Goal: Task Accomplishment & Management: Manage account settings

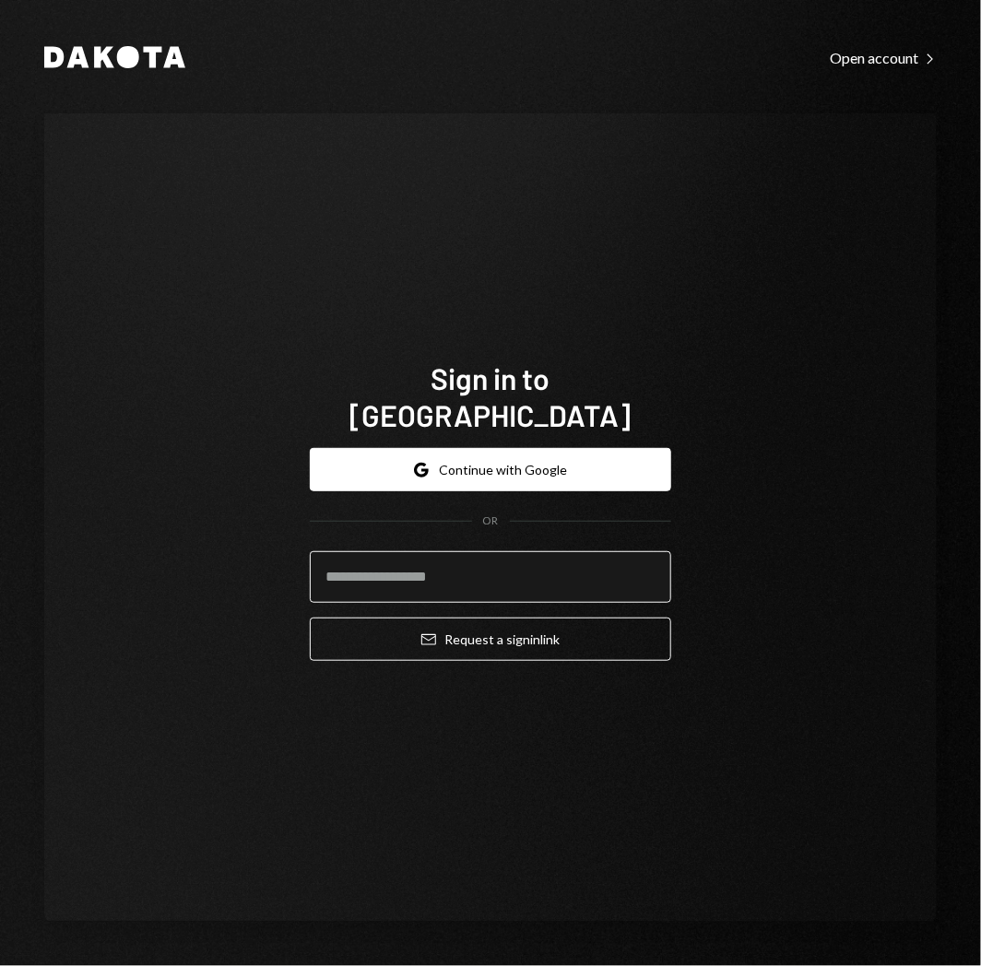
click at [508, 570] on input "email" at bounding box center [490, 577] width 361 height 52
click at [748, 512] on div "Sign in to [GEOGRAPHIC_DATA] Google Continue with Google OR Email Request a sig…" at bounding box center [490, 517] width 892 height 808
click at [477, 556] on input "email" at bounding box center [490, 577] width 361 height 52
type input "**********"
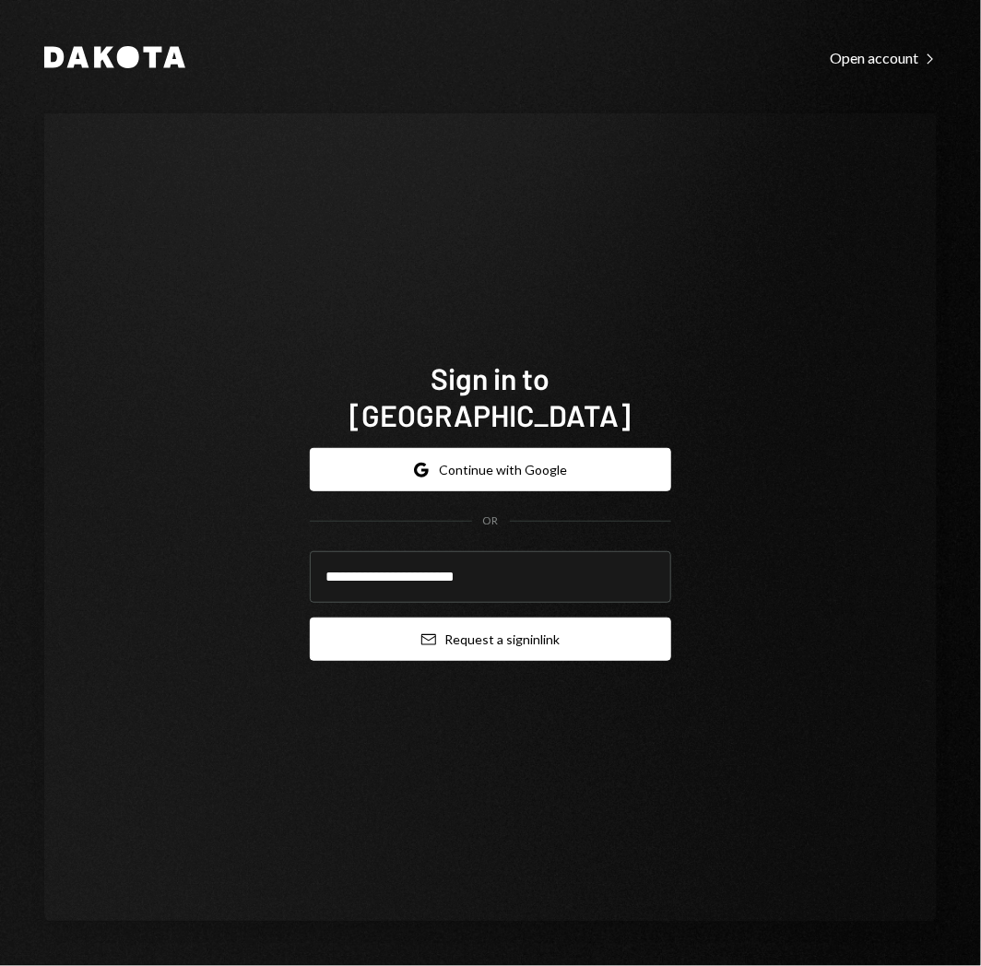
click at [475, 618] on button "Email Request a sign in link" at bounding box center [490, 639] width 361 height 43
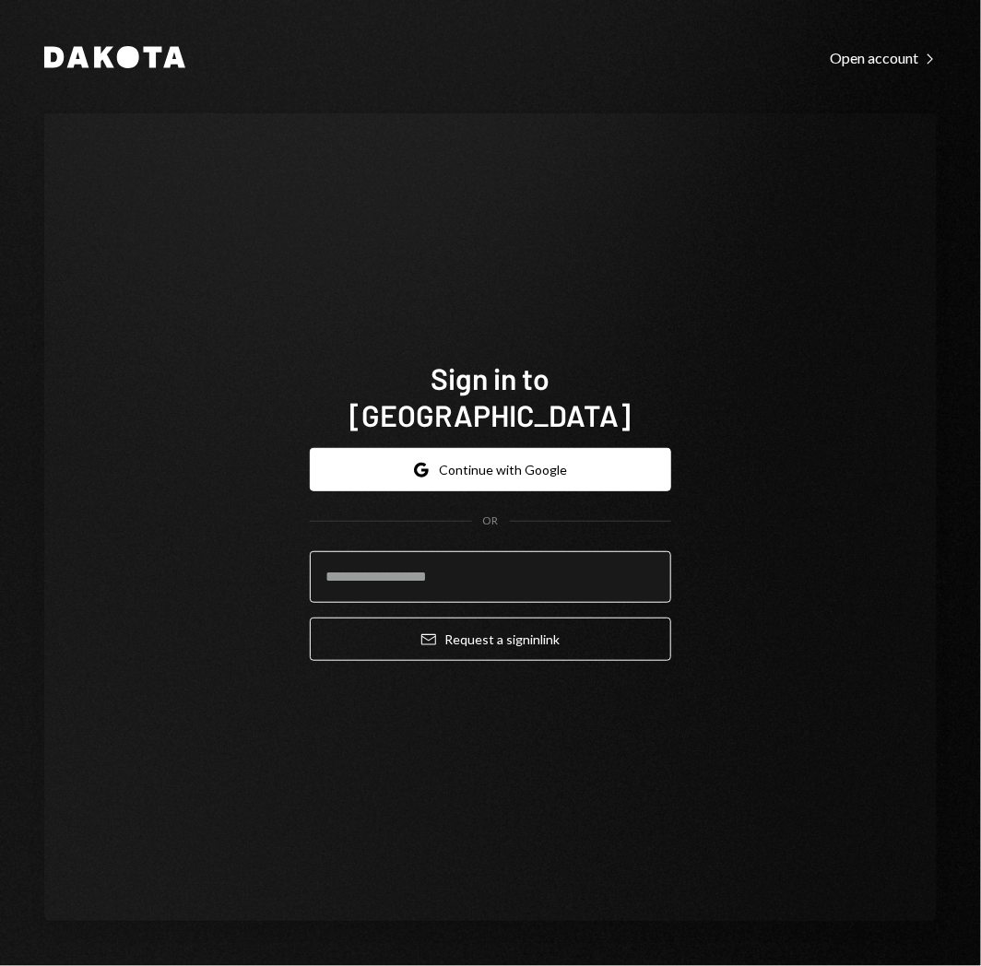
click at [507, 551] on input "email" at bounding box center [490, 577] width 361 height 52
type input "**********"
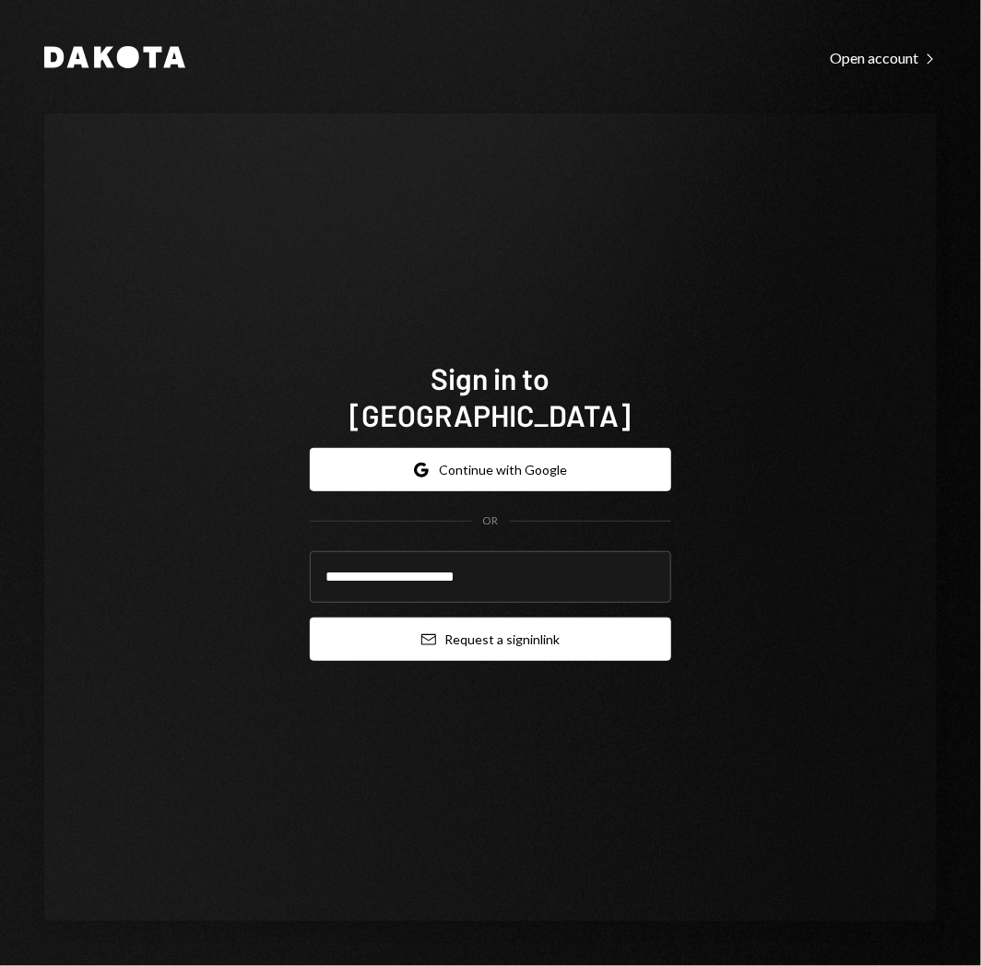
click at [522, 619] on button "Email Request a sign in link" at bounding box center [490, 639] width 361 height 43
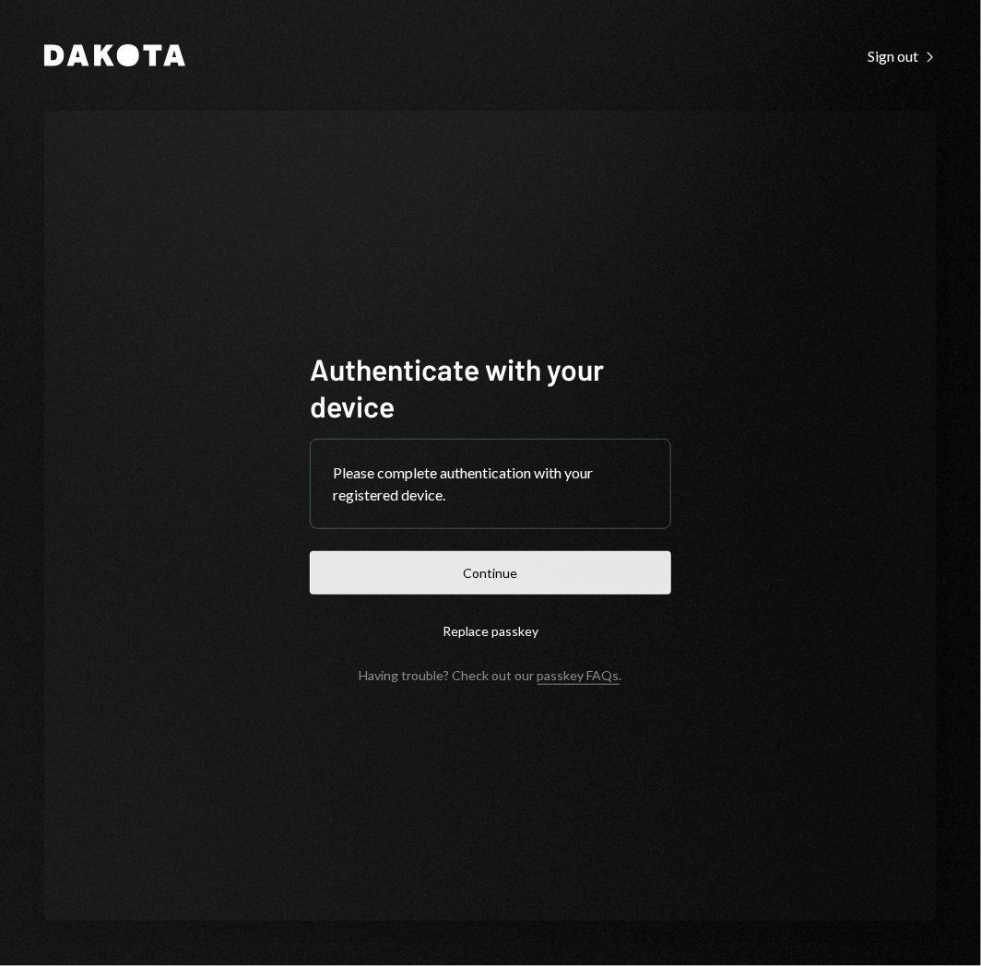
click at [574, 569] on button "Continue" at bounding box center [490, 572] width 361 height 43
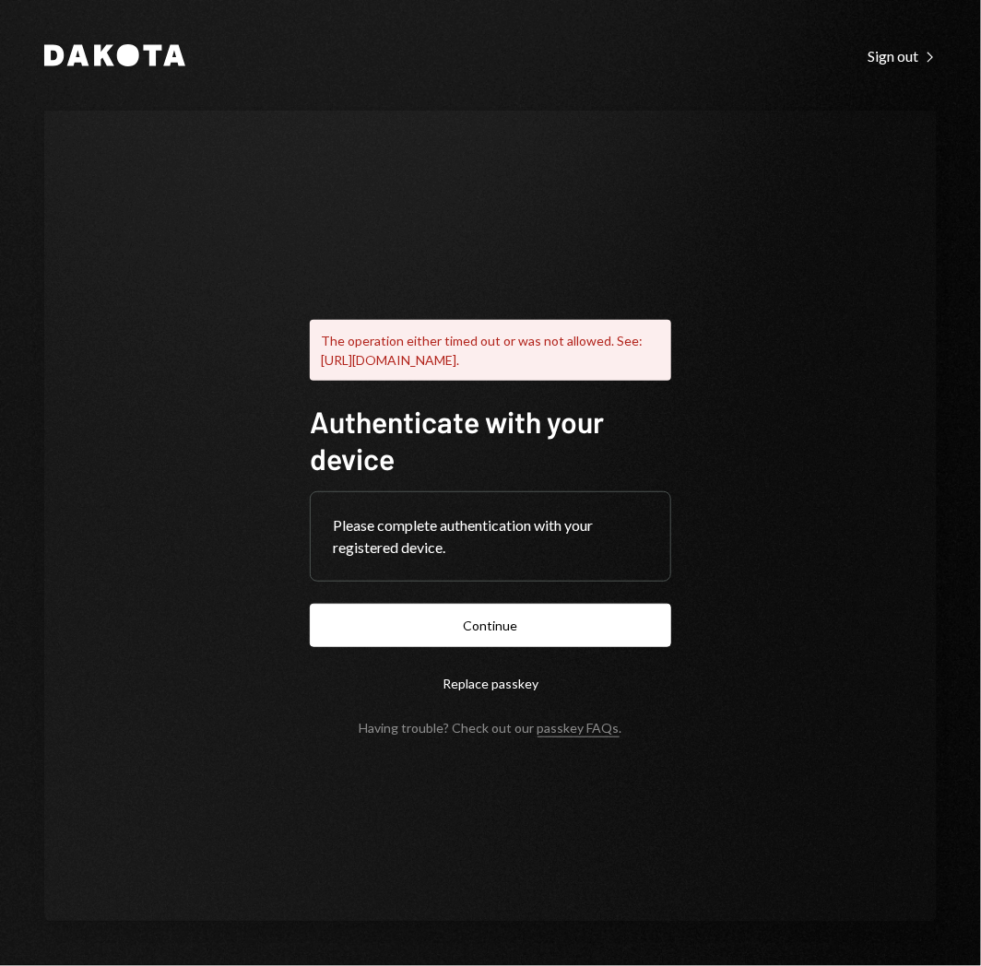
click at [528, 687] on button "Replace passkey" at bounding box center [490, 683] width 361 height 43
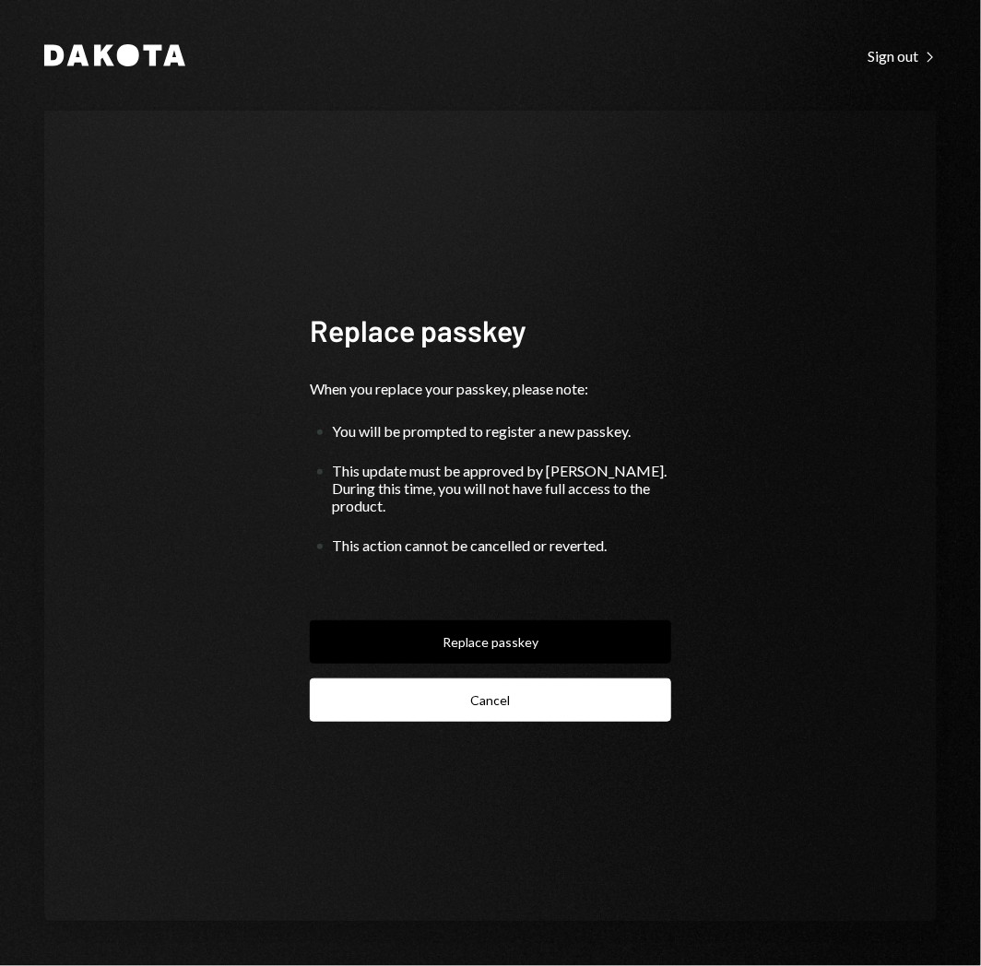
click at [523, 688] on button "Cancel" at bounding box center [490, 699] width 361 height 43
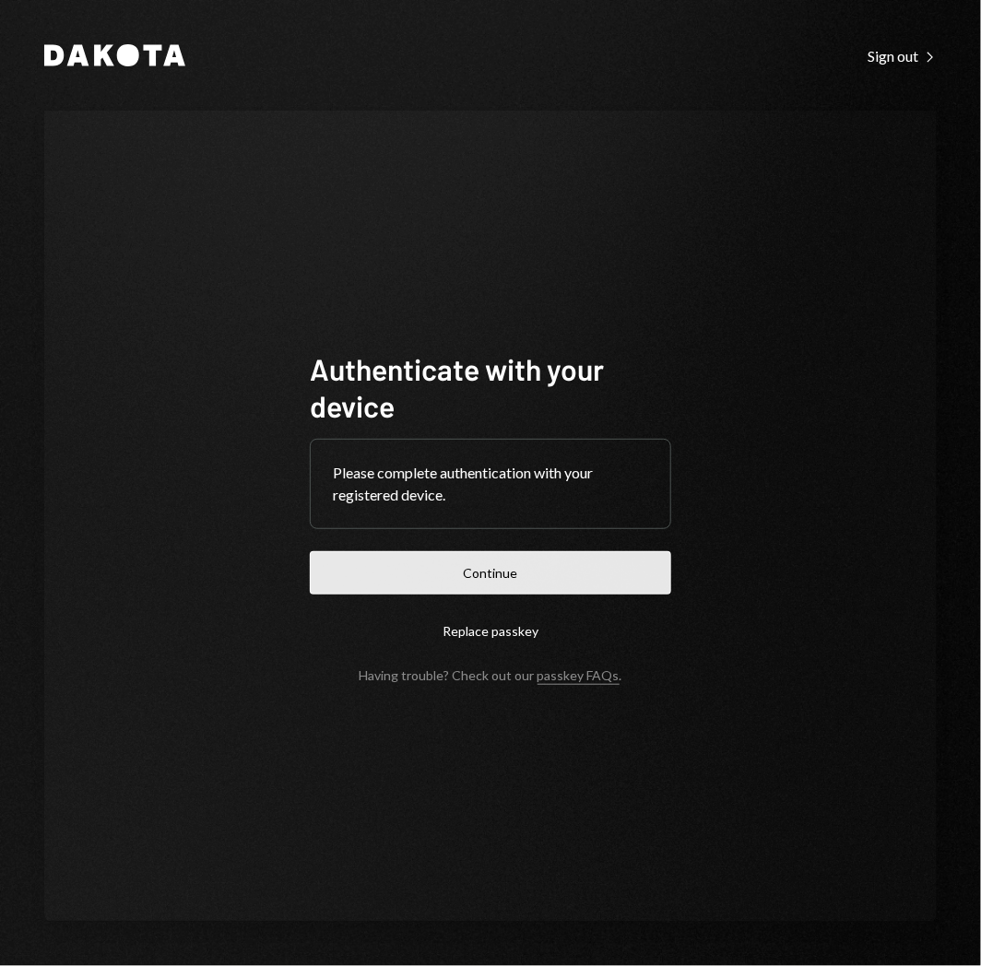
click at [549, 564] on button "Continue" at bounding box center [490, 572] width 361 height 43
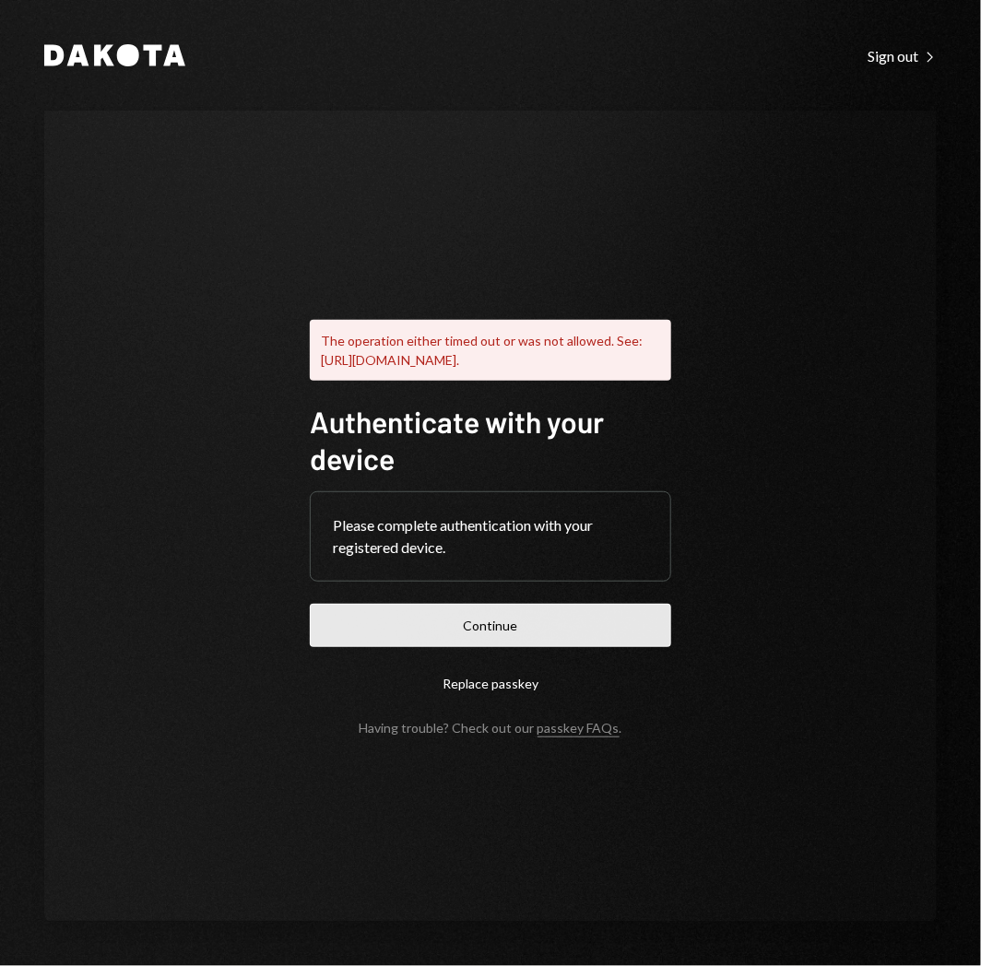
click at [616, 613] on button "Continue" at bounding box center [490, 625] width 361 height 43
click at [624, 624] on button "Continue" at bounding box center [490, 625] width 361 height 43
click at [588, 623] on button "Continue" at bounding box center [490, 625] width 361 height 43
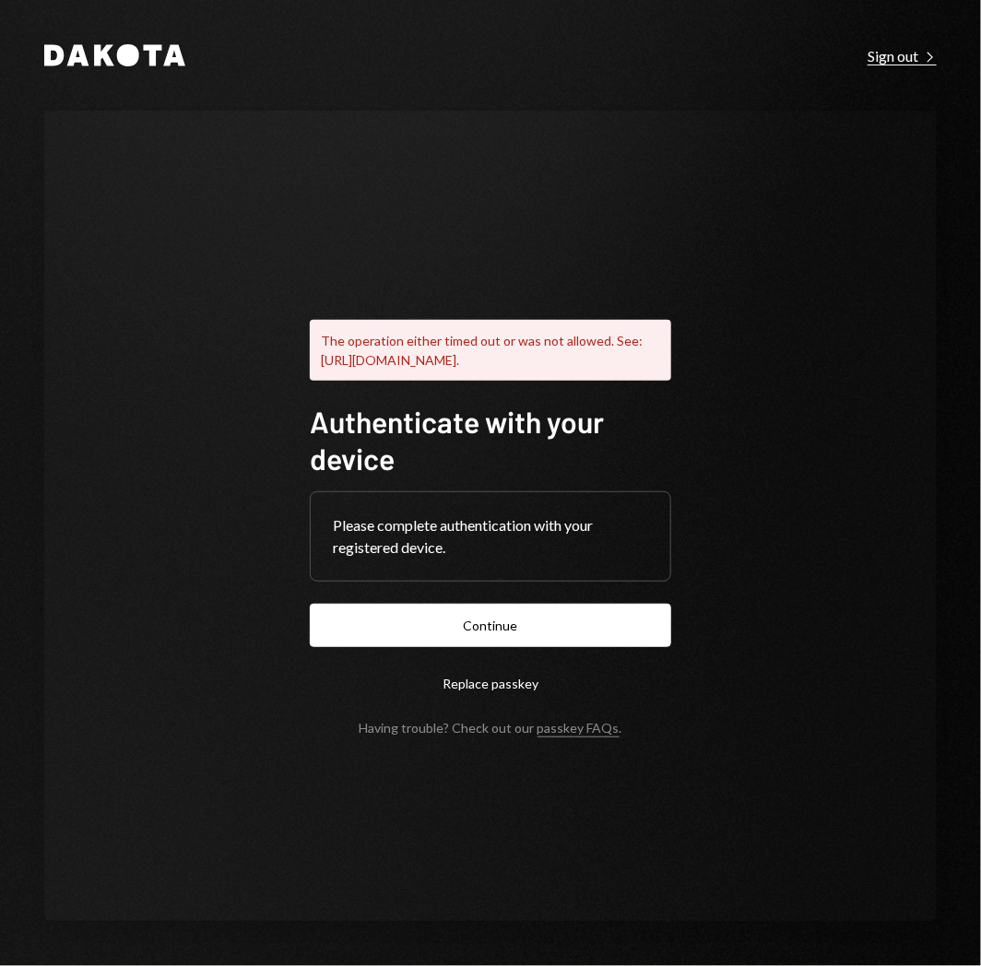
click at [878, 56] on div "Sign out Right Caret" at bounding box center [901, 56] width 69 height 18
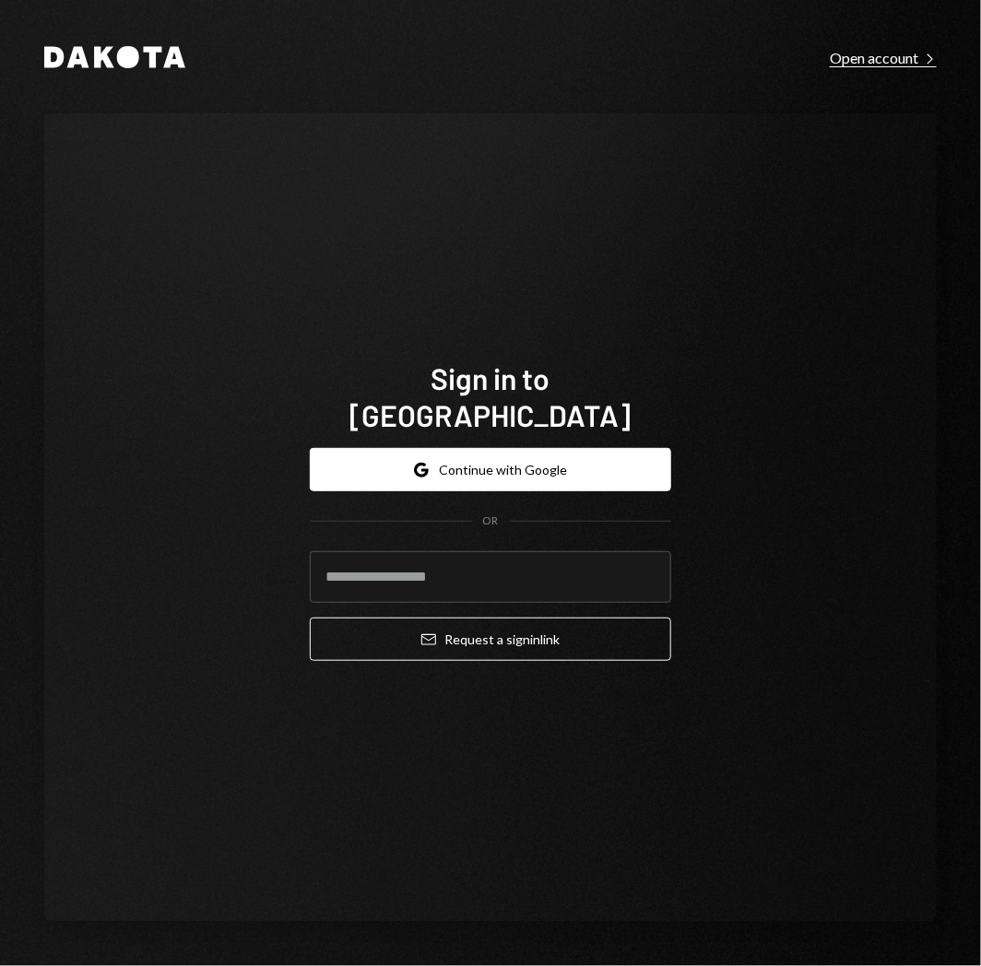
click at [878, 52] on div "Open account Right Caret" at bounding box center [883, 58] width 107 height 18
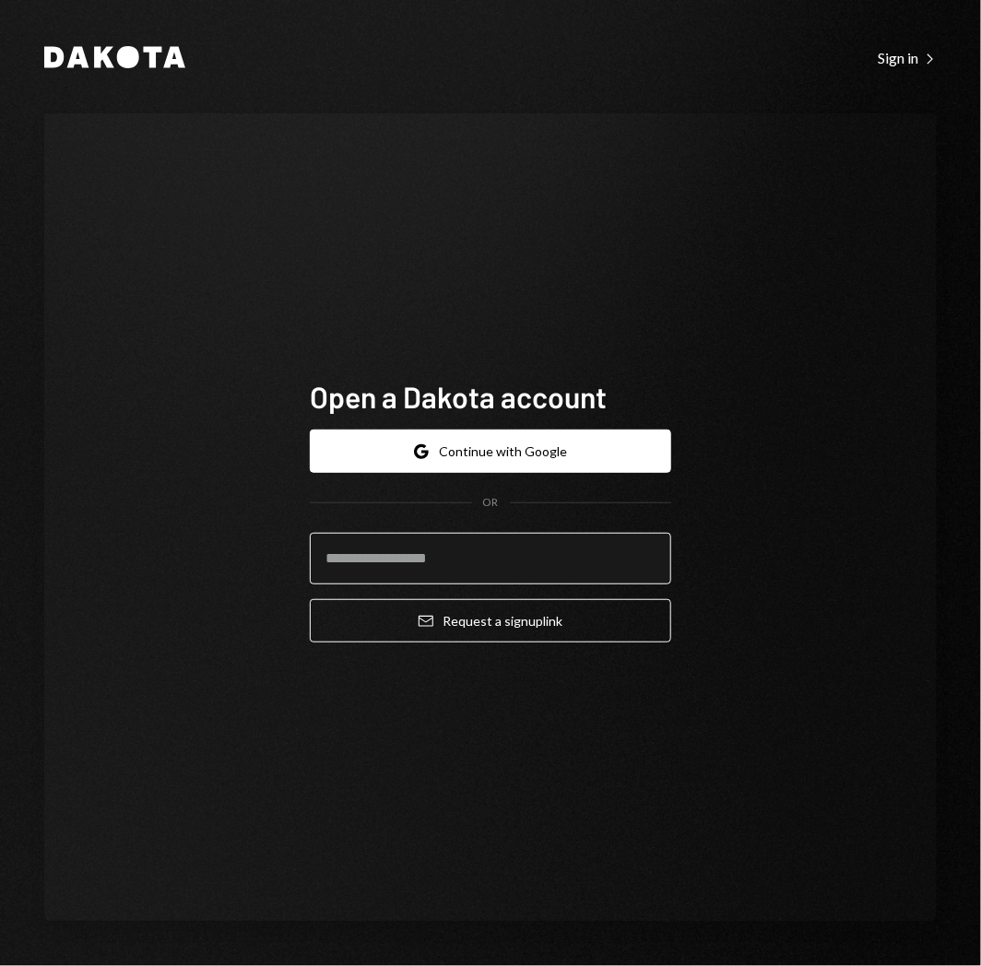
click at [536, 565] on input "email" at bounding box center [490, 559] width 361 height 52
type input "**********"
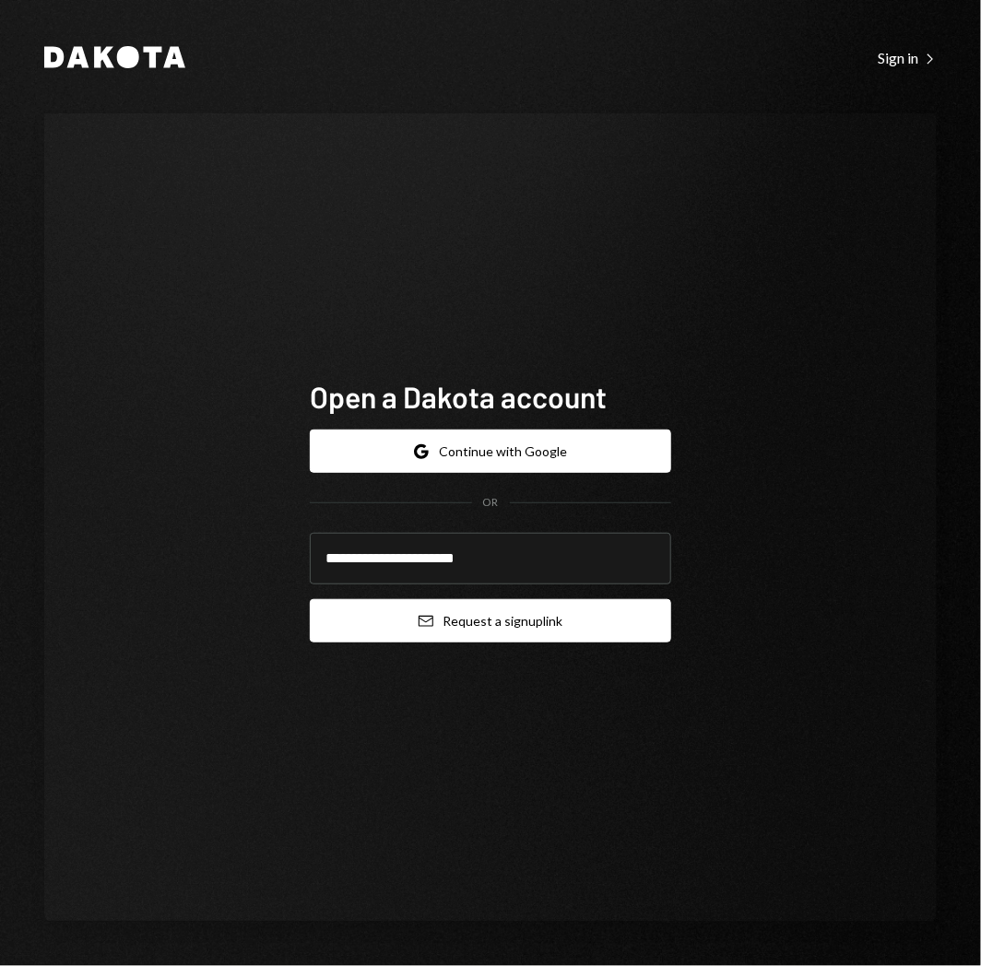
click at [511, 631] on button "Email Request a sign up link" at bounding box center [490, 620] width 361 height 43
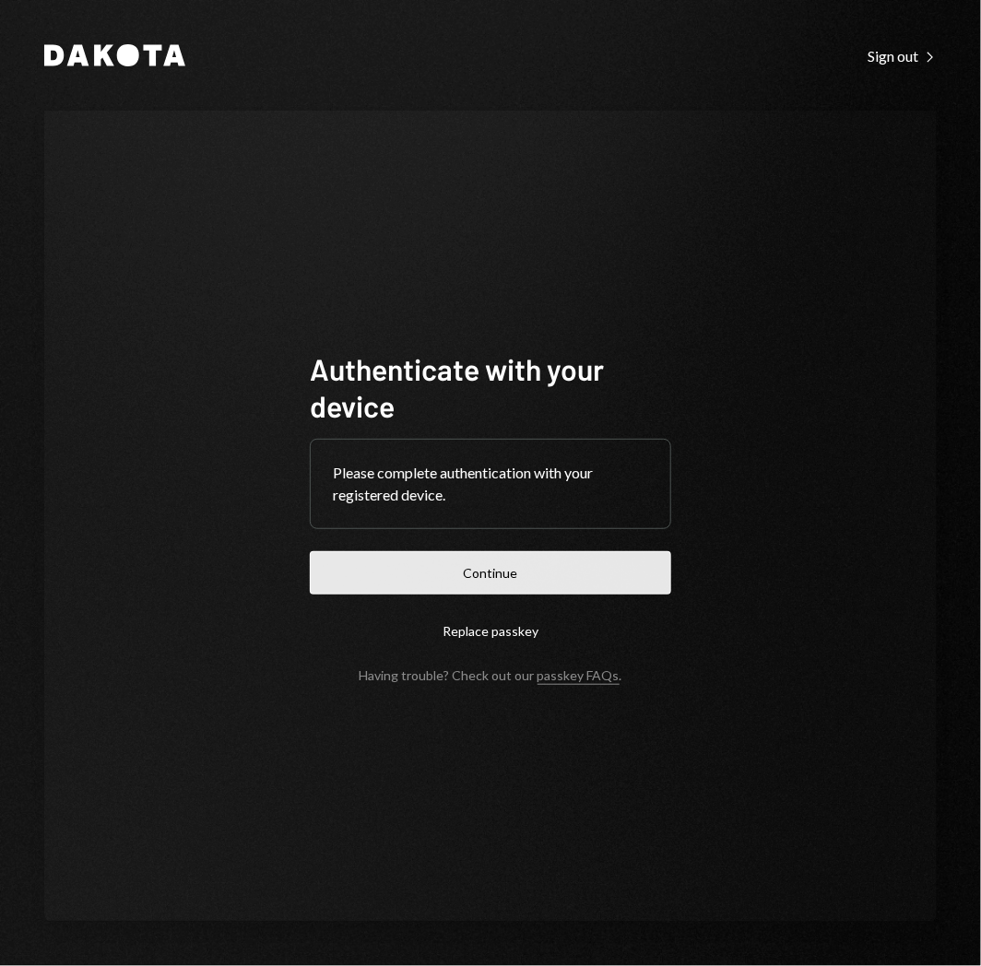
click at [490, 560] on button "Continue" at bounding box center [490, 572] width 361 height 43
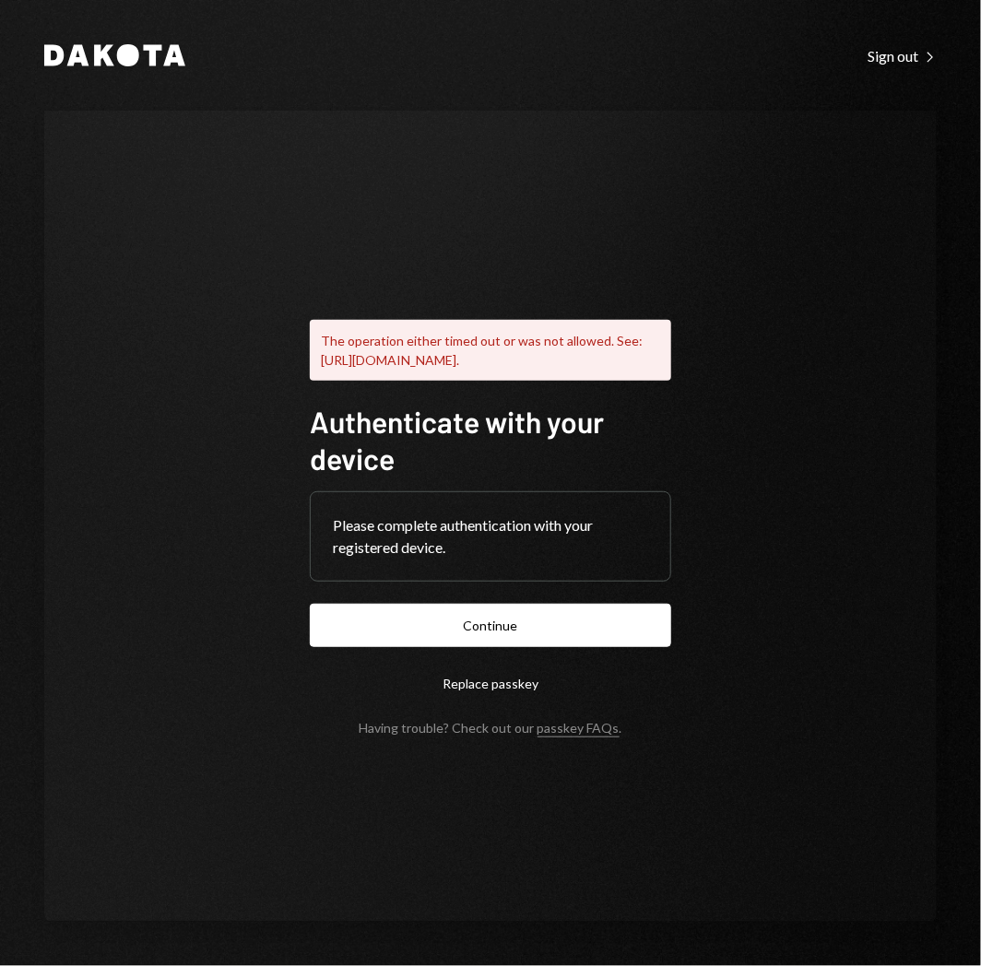
click at [907, 40] on div "Dakota Sign out Right Caret The operation either timed out or was not allowed. …" at bounding box center [490, 483] width 981 height 966
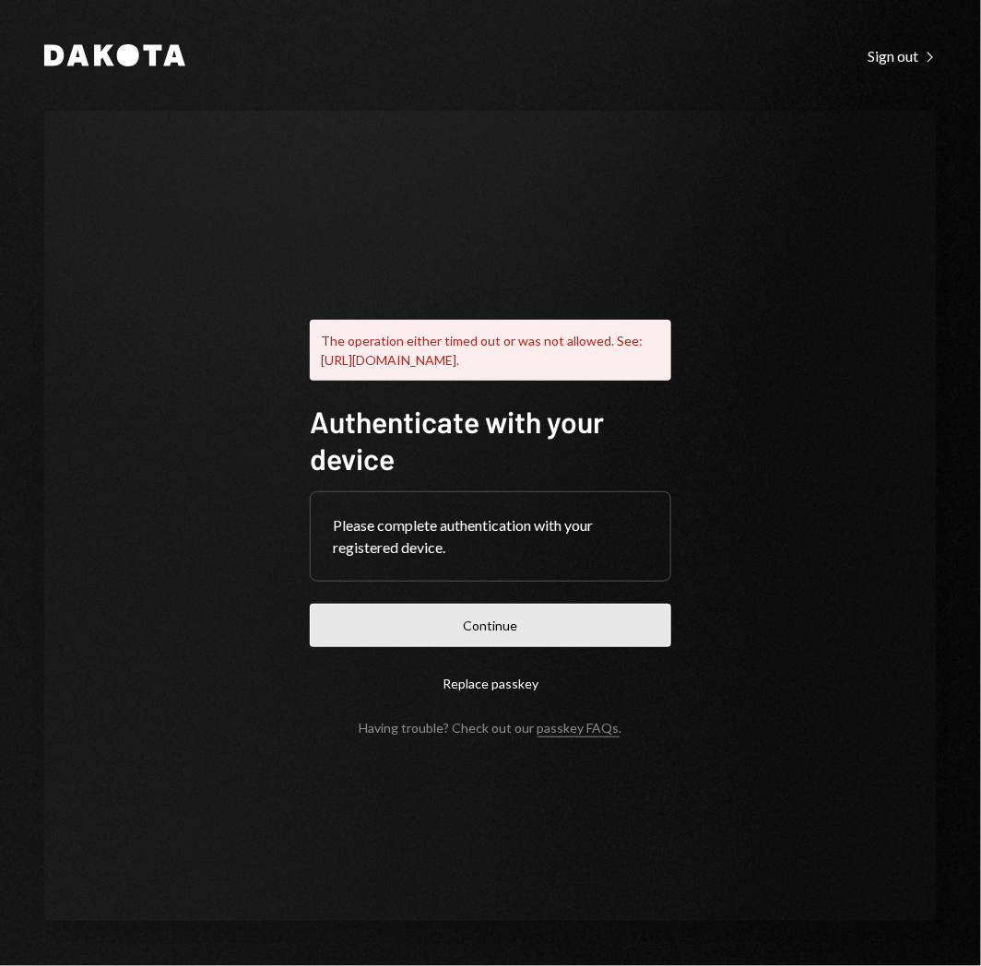
click at [622, 642] on button "Continue" at bounding box center [490, 625] width 361 height 43
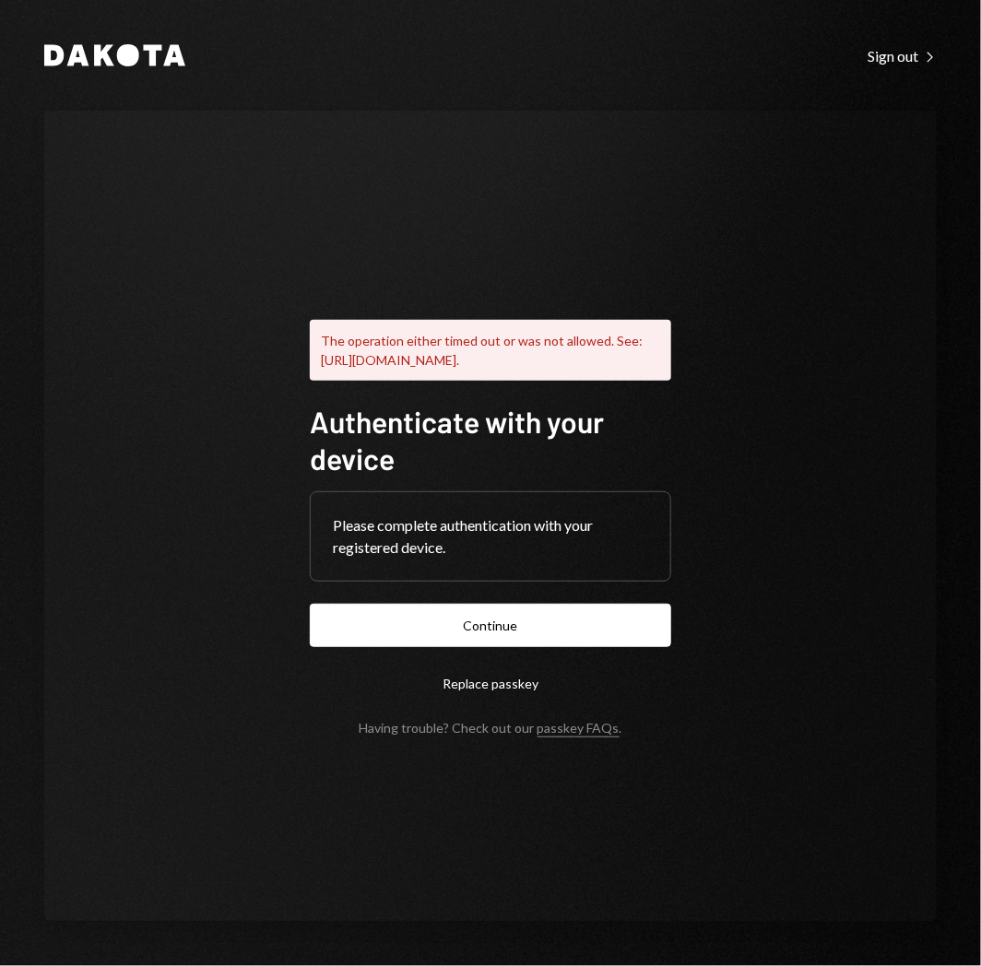
click at [655, 619] on button "Continue" at bounding box center [490, 625] width 361 height 43
click at [878, 53] on div "Sign out Right Caret" at bounding box center [901, 56] width 69 height 18
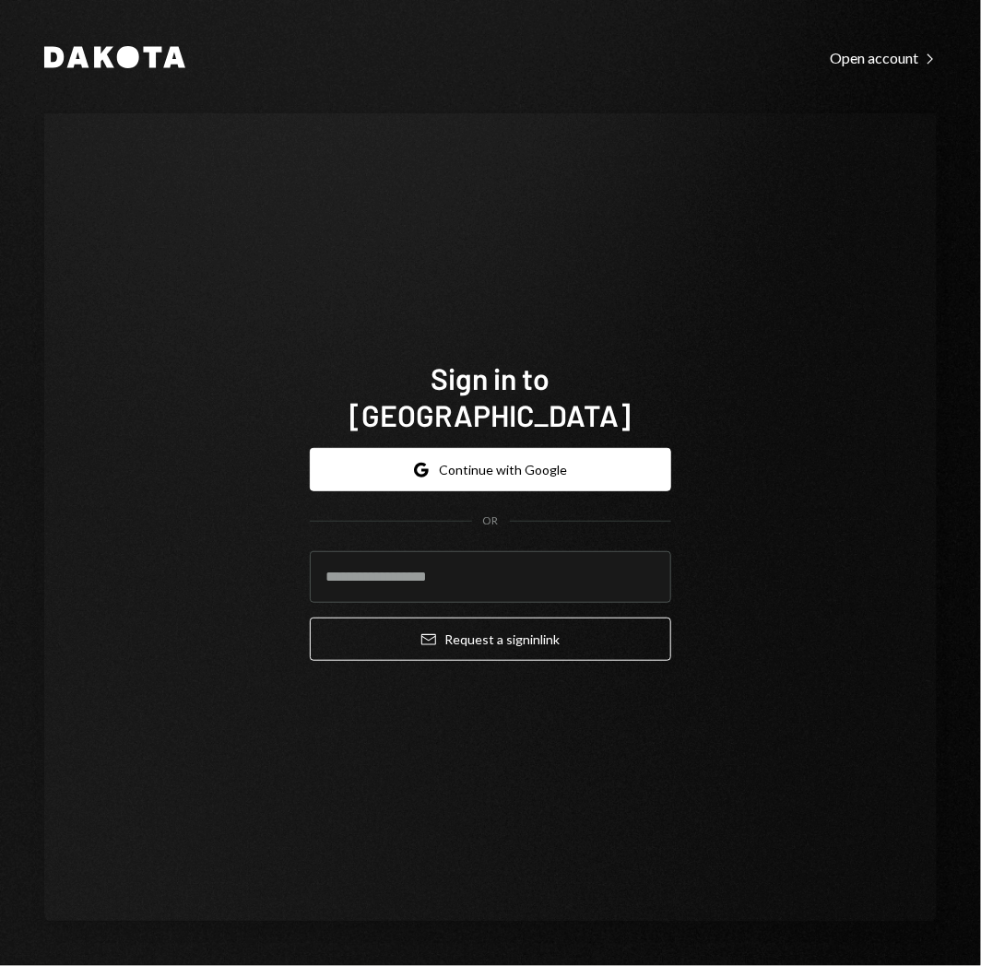
click at [860, 735] on div "Sign in to [GEOGRAPHIC_DATA] Google Continue with Google OR Email Request a sig…" at bounding box center [490, 517] width 892 height 808
